Goal: Check status

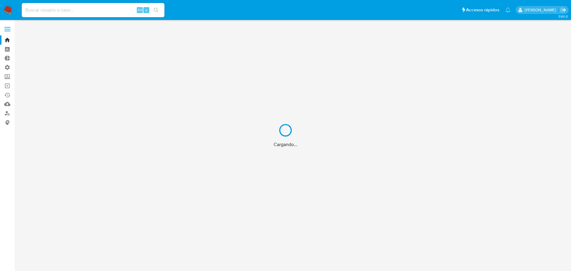
click at [98, 12] on div "Cargando..." at bounding box center [285, 135] width 571 height 271
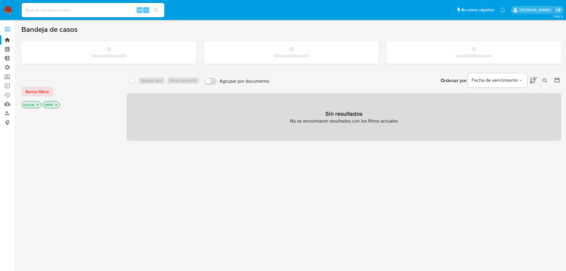
click at [98, 12] on input at bounding box center [93, 10] width 143 height 8
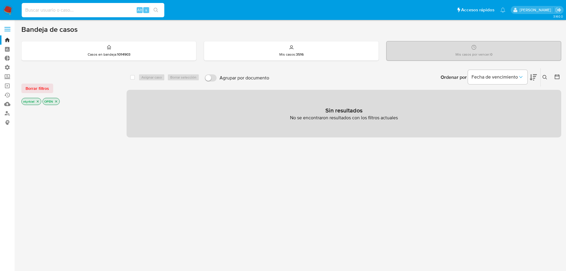
paste input "RgciHQx7ckkTCJYznlJzrUtv"
type input "RgciHQx7ckkTCJYznlJzrUtv"
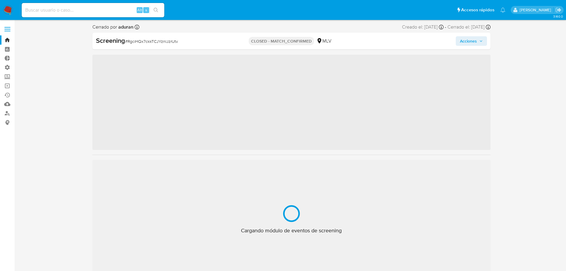
scroll to position [251, 0]
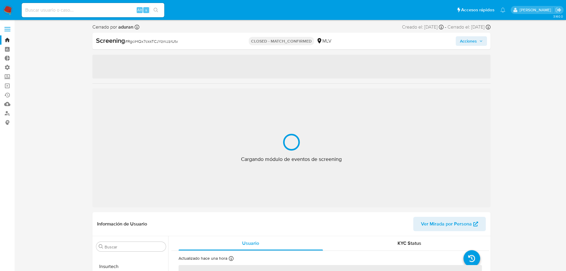
select select "10"
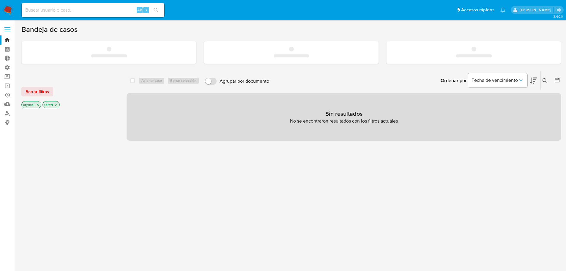
click at [91, 12] on input at bounding box center [93, 10] width 143 height 8
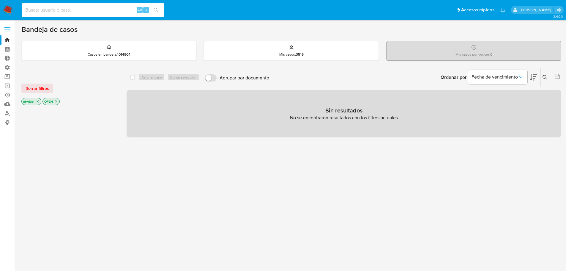
paste input "RgciHQx7ckkTCJYznlJzrUtv"
type input "RgciHQx7ckkTCJYznlJzrUtv"
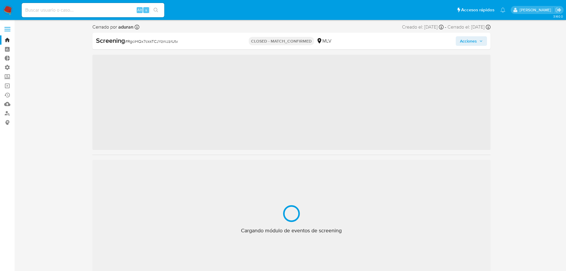
scroll to position [251, 0]
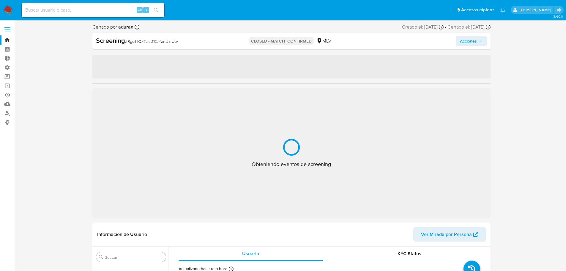
select select "10"
